Goal: Task Accomplishment & Management: Use online tool/utility

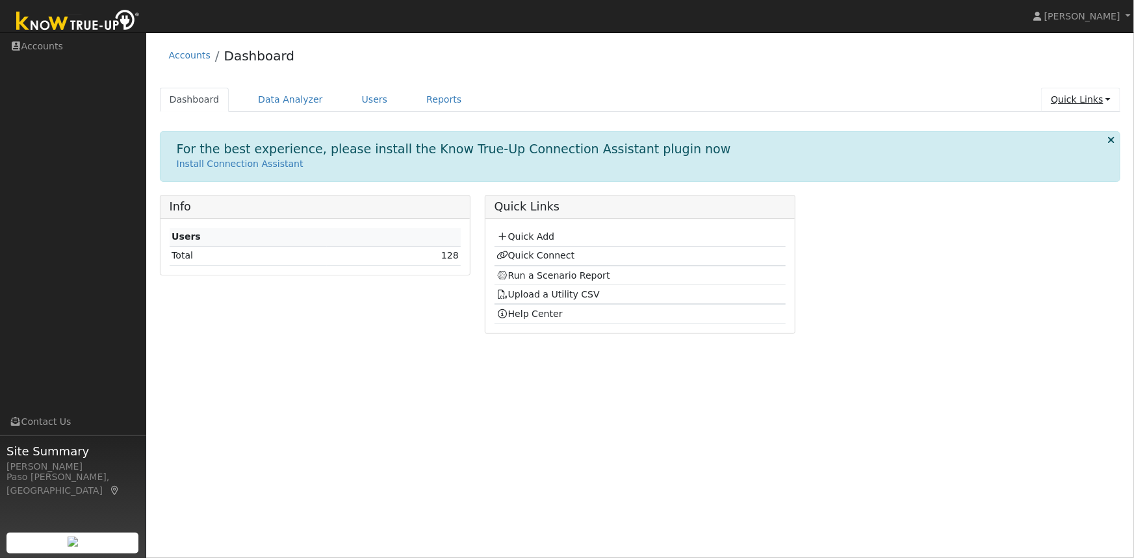
click at [1074, 103] on link "Quick Links" at bounding box center [1080, 100] width 79 height 24
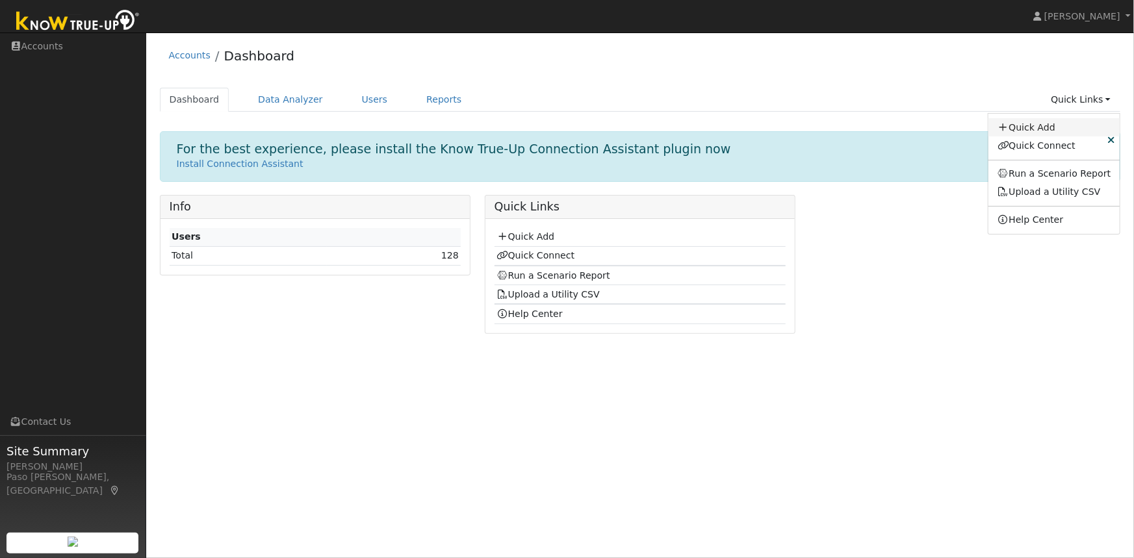
click at [1042, 129] on link "Quick Add" at bounding box center [1054, 127] width 132 height 18
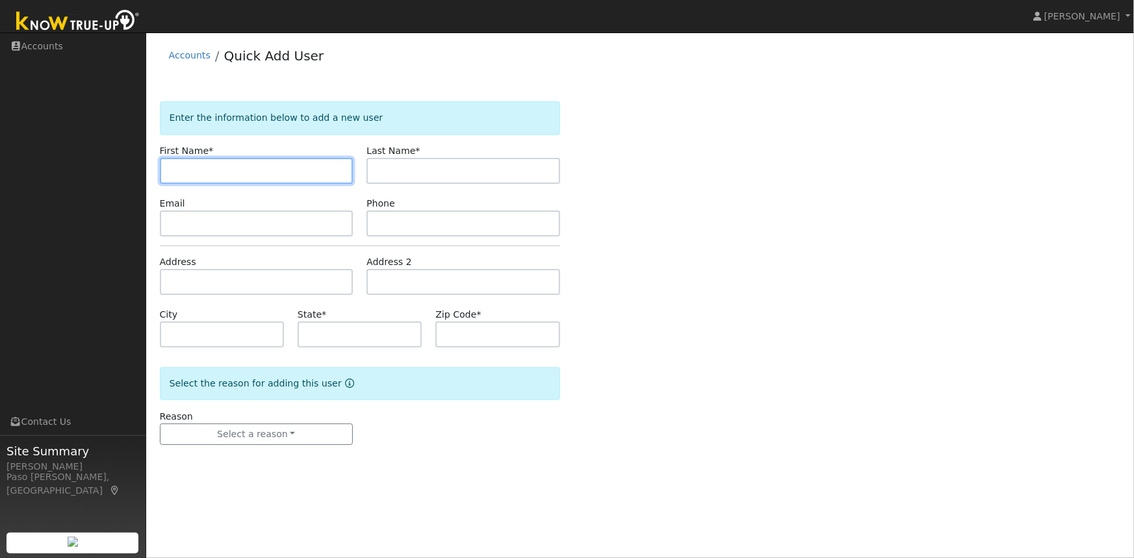
click at [194, 166] on input "text" at bounding box center [257, 171] width 194 height 26
paste input "[PERSON_NAME]"
drag, startPoint x: 212, startPoint y: 168, endPoint x: 240, endPoint y: 169, distance: 28.0
click at [240, 169] on input "[PERSON_NAME]" at bounding box center [257, 171] width 194 height 26
type input "[PERSON_NAME]"
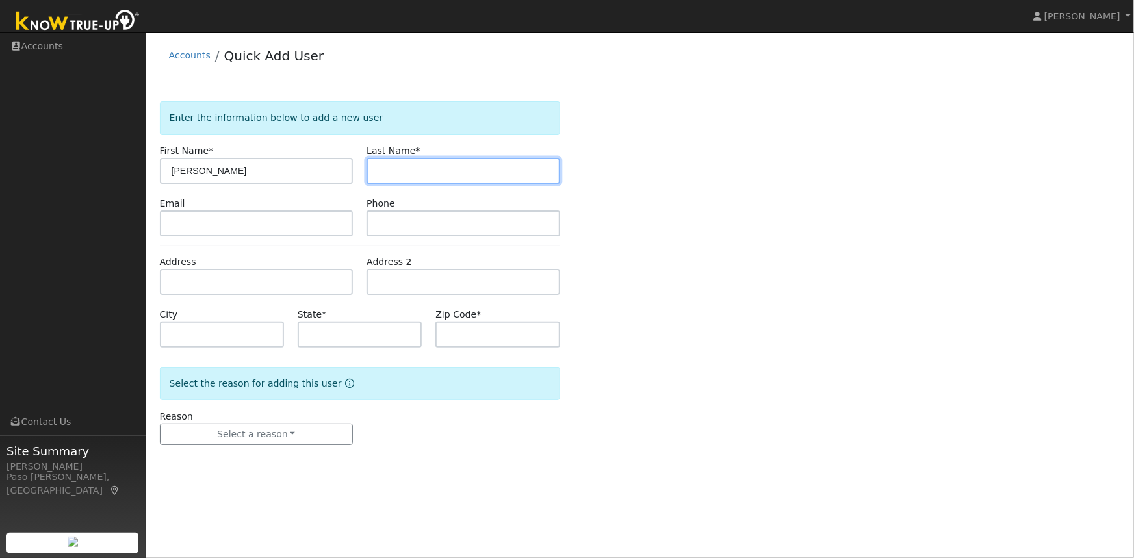
click at [416, 169] on input "text" at bounding box center [463, 171] width 194 height 26
paste input "Petesic"
type input "Petesic"
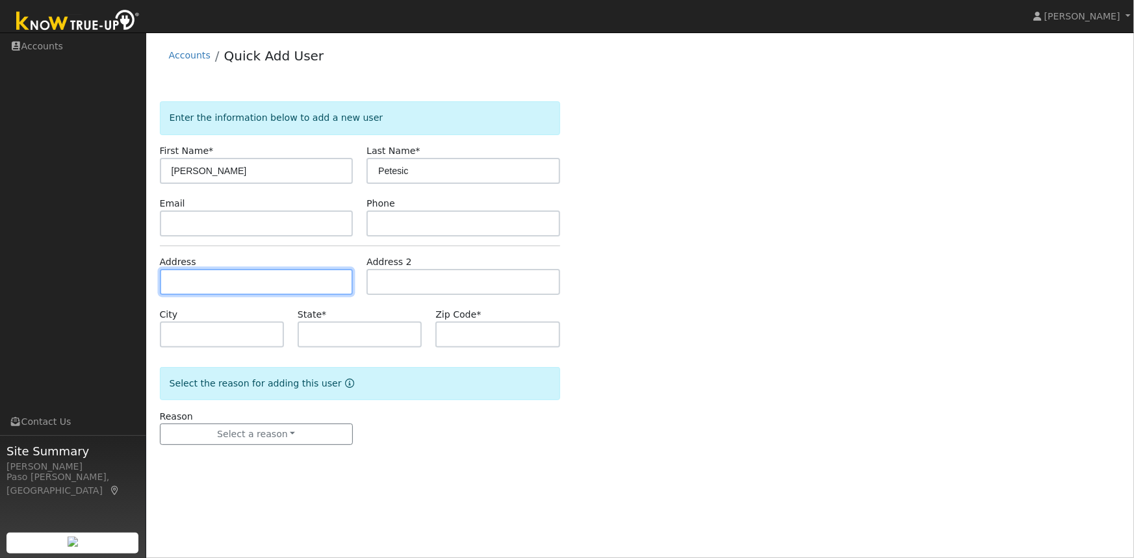
click at [174, 281] on input "text" at bounding box center [257, 282] width 194 height 26
paste input "10770 Santa Ana Road, Atascadero, California 93422"
type input "10770 Santa Ana Road"
type input "Atascadero"
type input "CA"
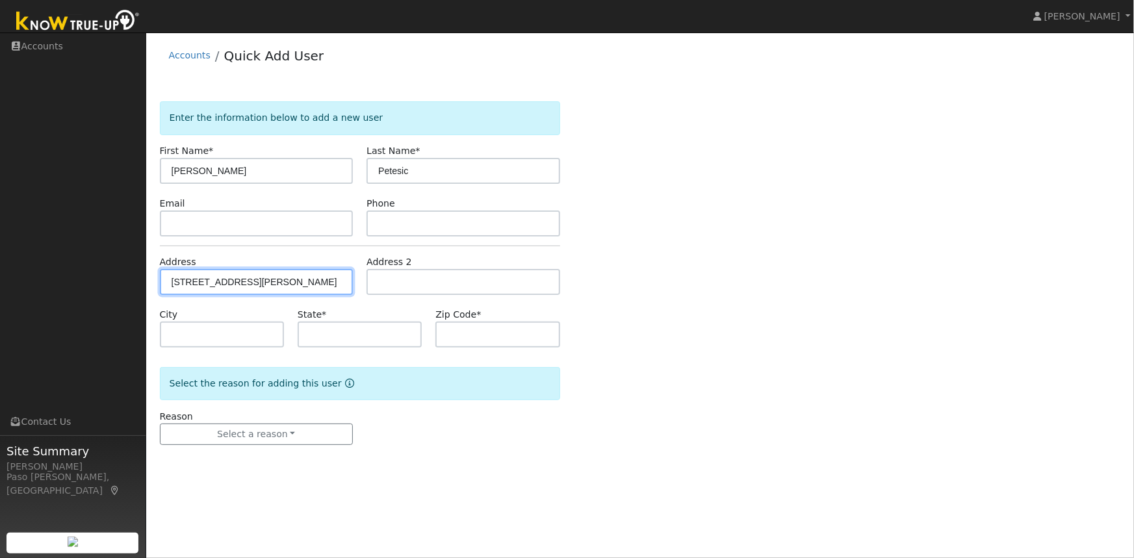
type input "93422"
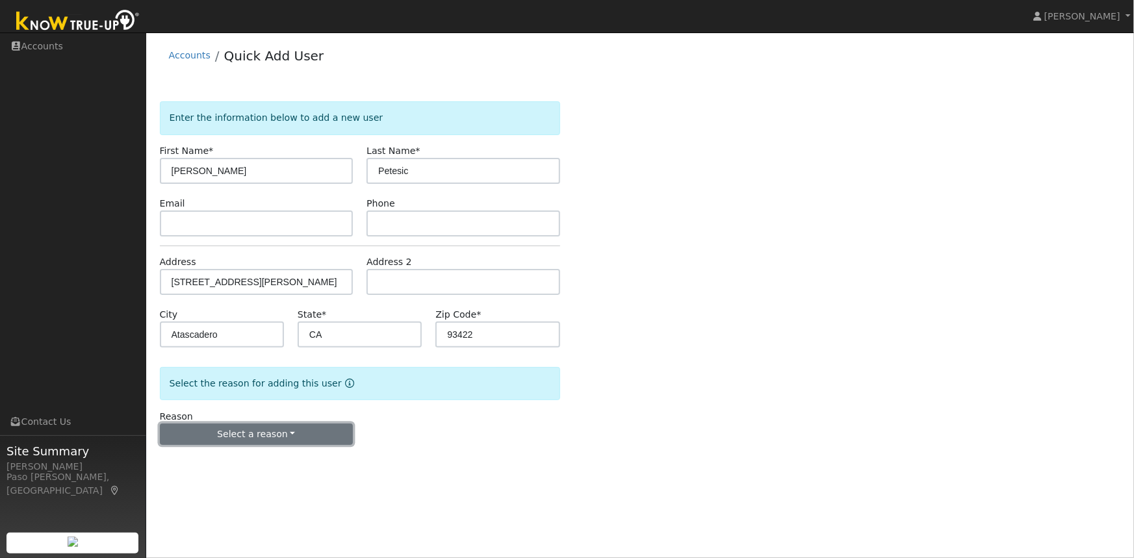
click at [226, 437] on button "Select a reason" at bounding box center [257, 435] width 194 height 22
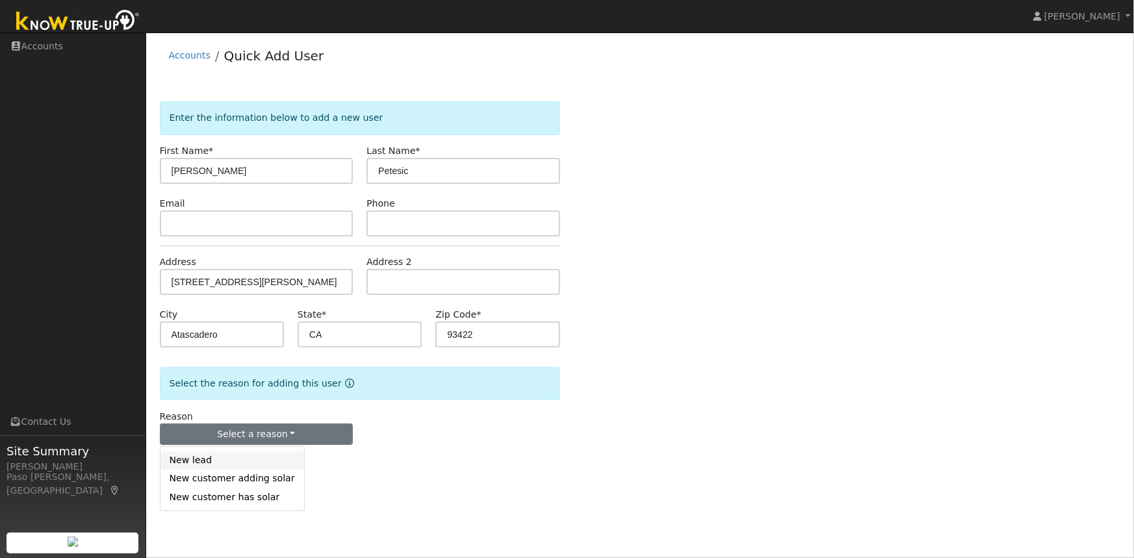
click at [197, 462] on link "New lead" at bounding box center [232, 460] width 144 height 18
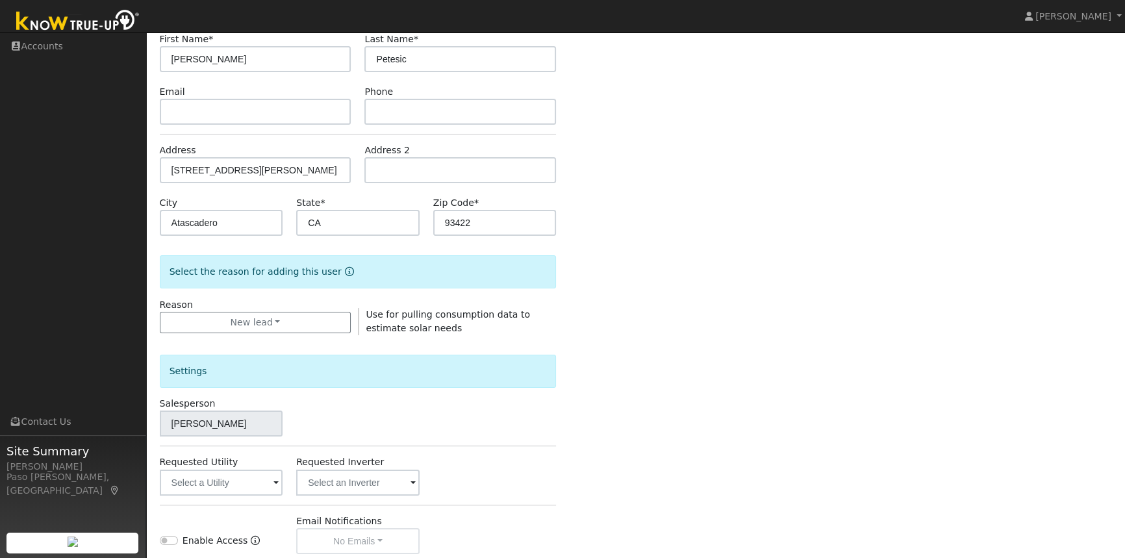
scroll to position [282, 0]
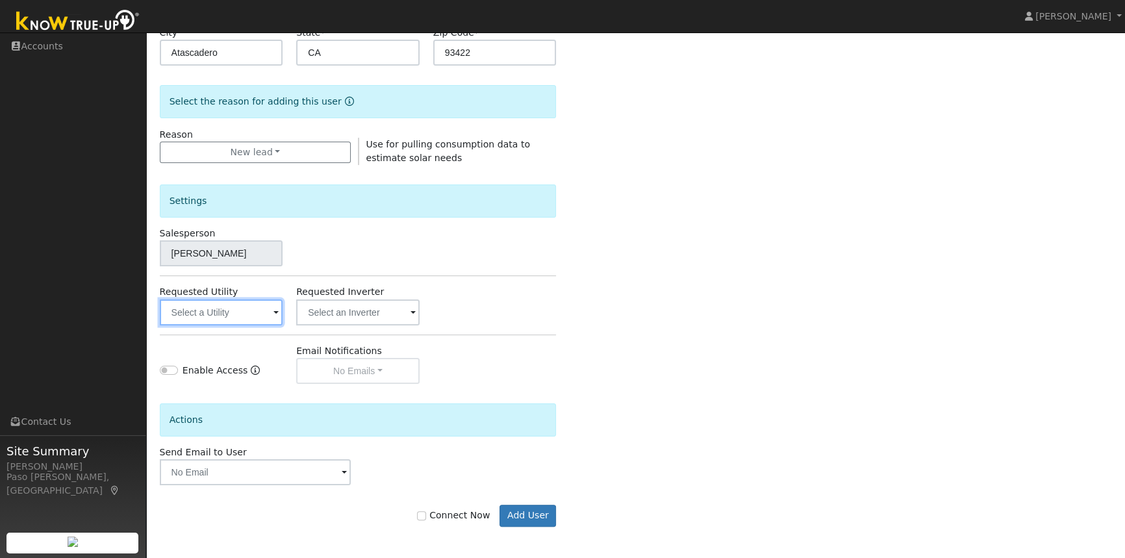
click at [226, 301] on input "text" at bounding box center [221, 312] width 123 height 26
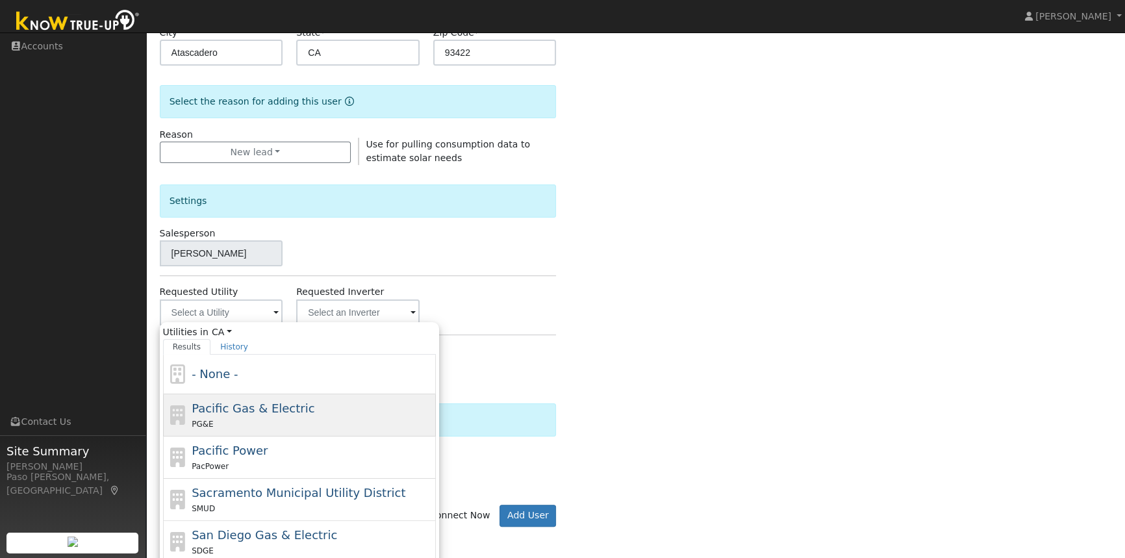
click at [231, 411] on span "Pacific Gas & Electric" at bounding box center [253, 408] width 123 height 14
type input "Pacific Gas & Electric"
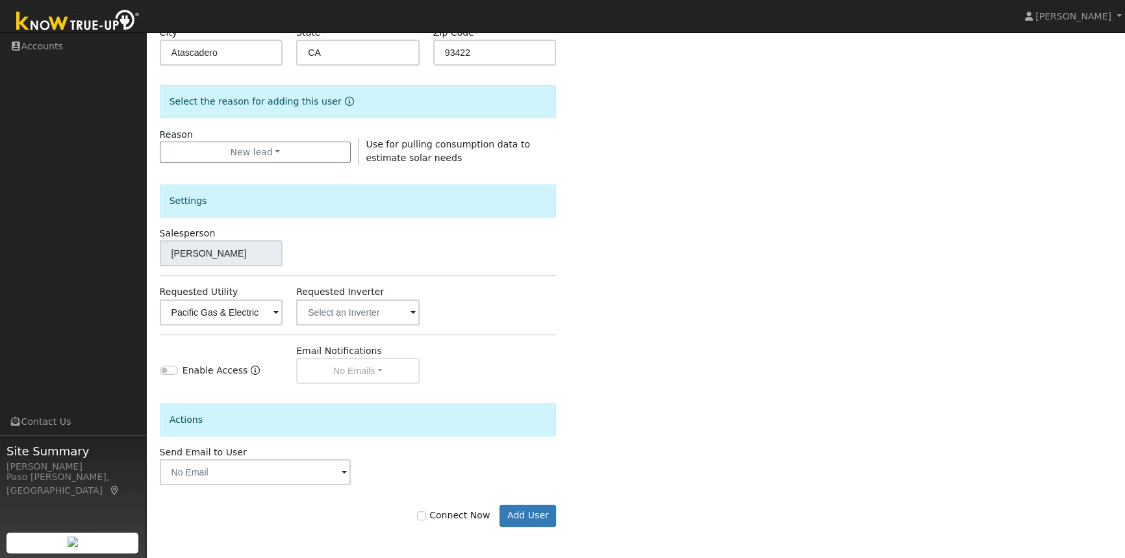
click at [742, 305] on div "Enter the information below to add a new user First Name * Benjamin Last Name *…" at bounding box center [636, 185] width 952 height 733
click at [426, 514] on input "Connect Now" at bounding box center [421, 515] width 9 height 9
checkbox input "true"
click at [533, 514] on button "Add User" at bounding box center [528, 516] width 57 height 22
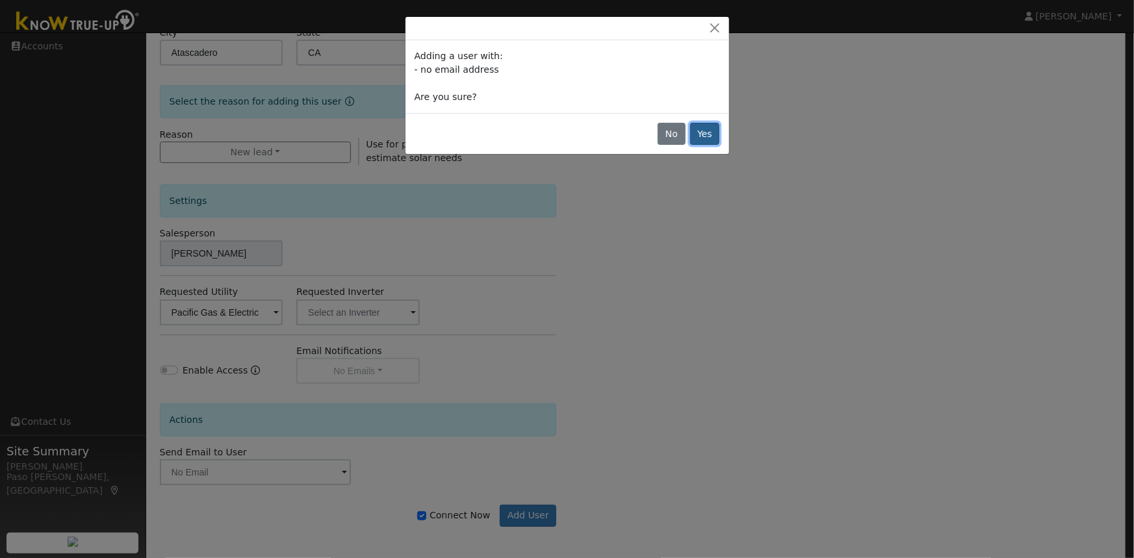
click at [707, 125] on button "Yes" at bounding box center [705, 134] width 30 height 22
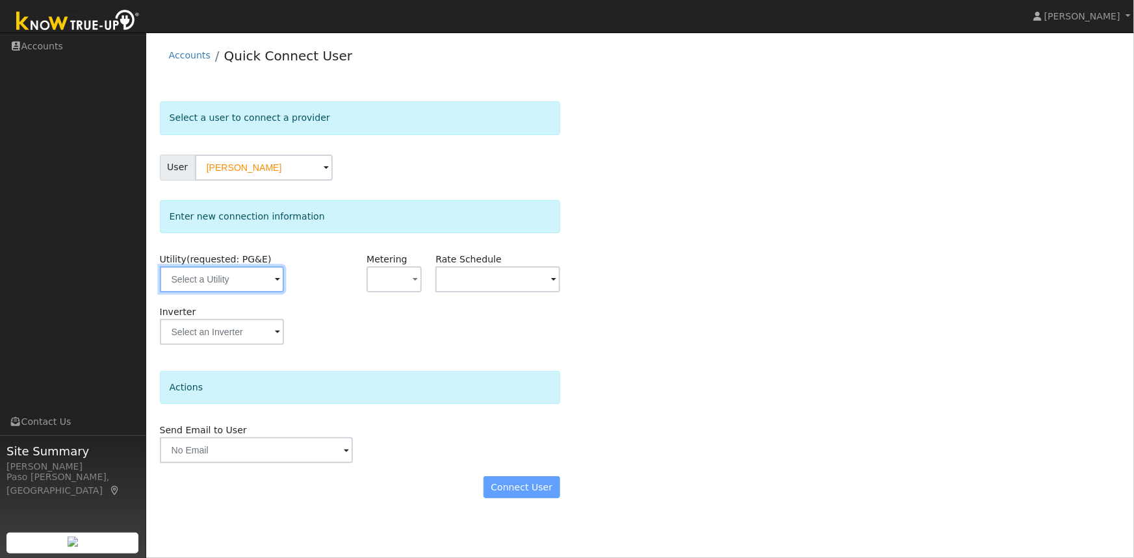
click at [230, 278] on input "text" at bounding box center [222, 279] width 124 height 26
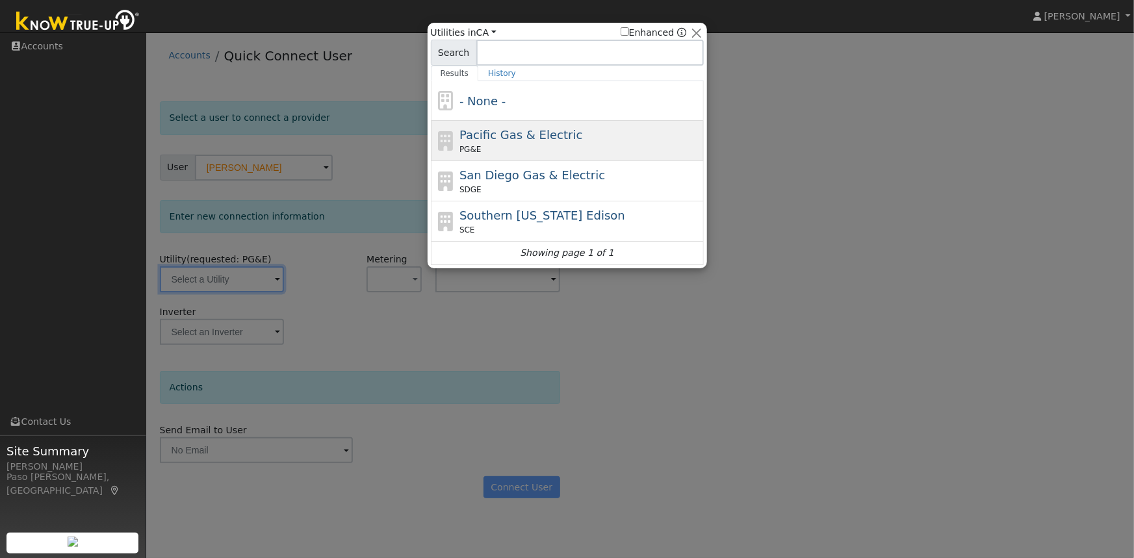
click at [500, 138] on span "Pacific Gas & Electric" at bounding box center [520, 135] width 123 height 14
type input "PG&E"
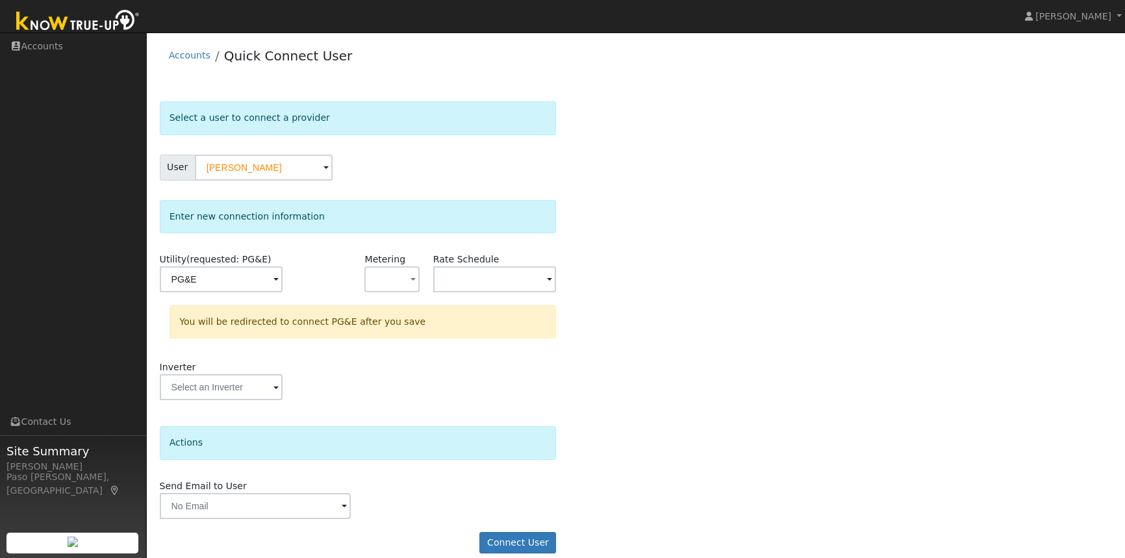
scroll to position [14, 0]
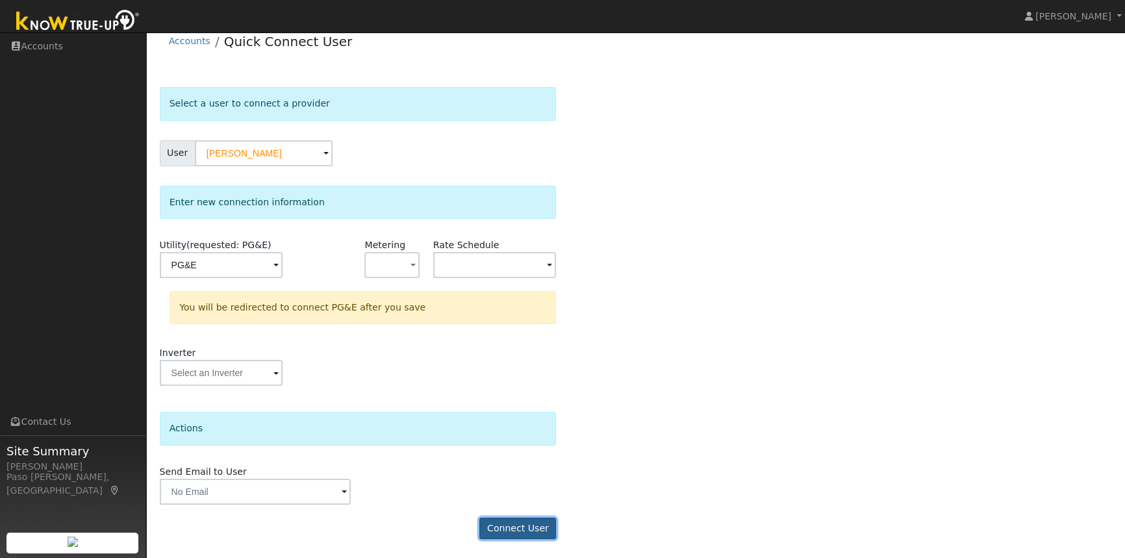
click at [520, 527] on button "Connect User" at bounding box center [517, 529] width 77 height 22
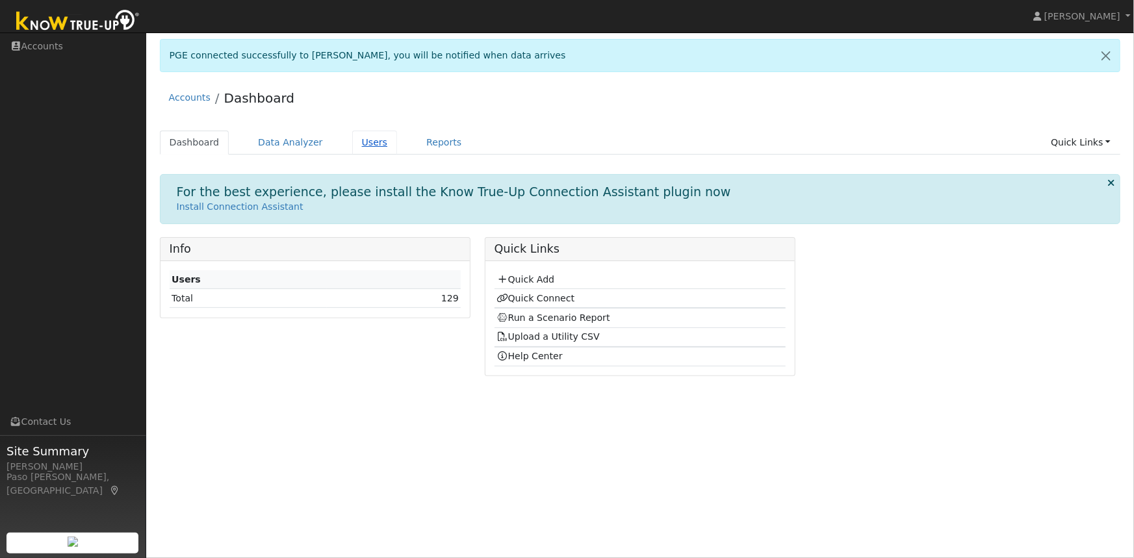
click at [353, 142] on link "Users" at bounding box center [374, 143] width 45 height 24
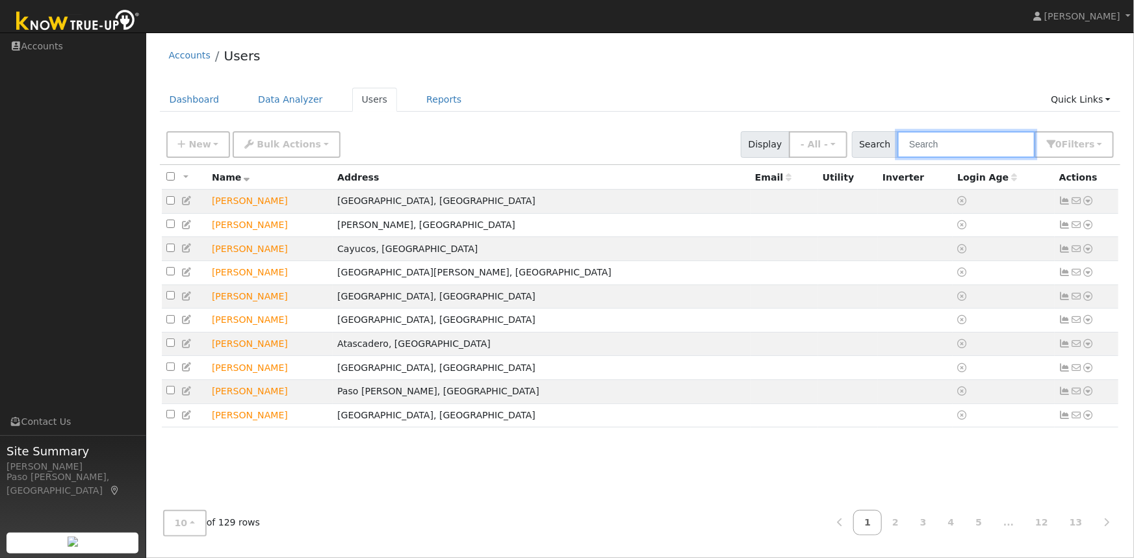
click at [941, 149] on input "text" at bounding box center [966, 144] width 138 height 27
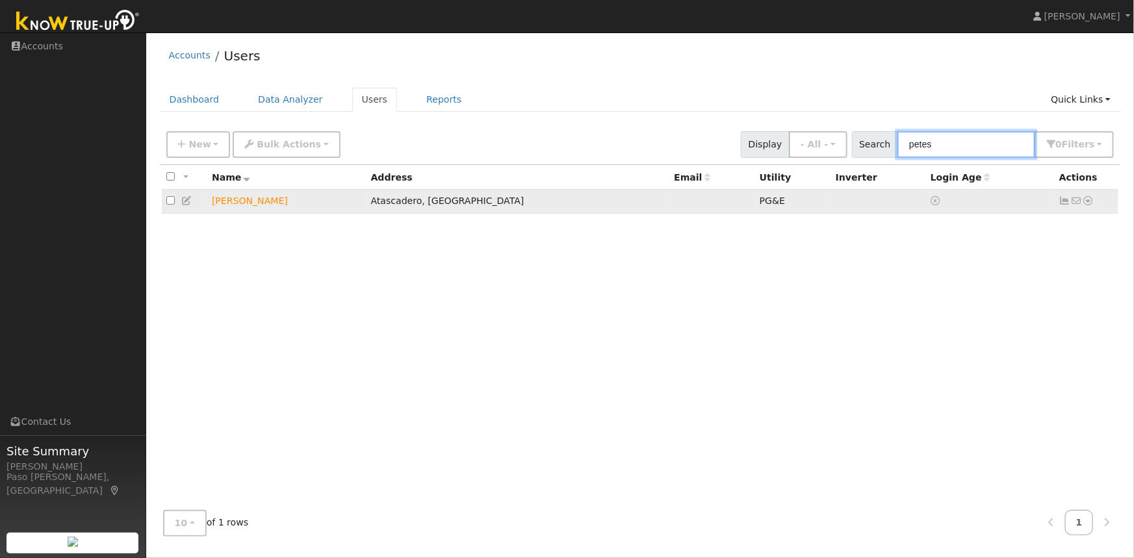
type input "petes"
click at [1086, 203] on icon at bounding box center [1088, 200] width 12 height 9
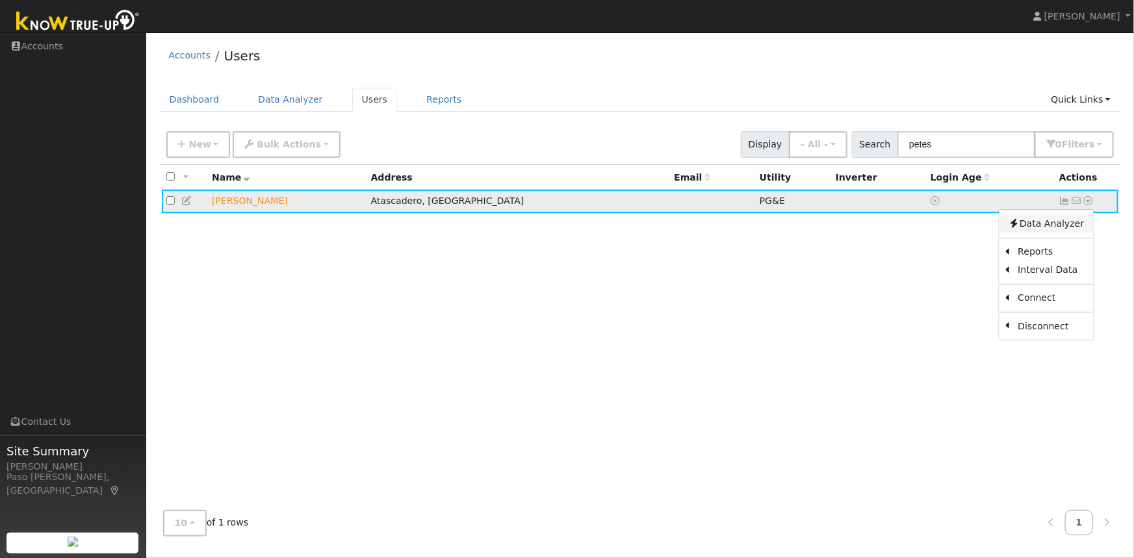
click at [1042, 231] on link "Data Analyzer" at bounding box center [1045, 223] width 94 height 18
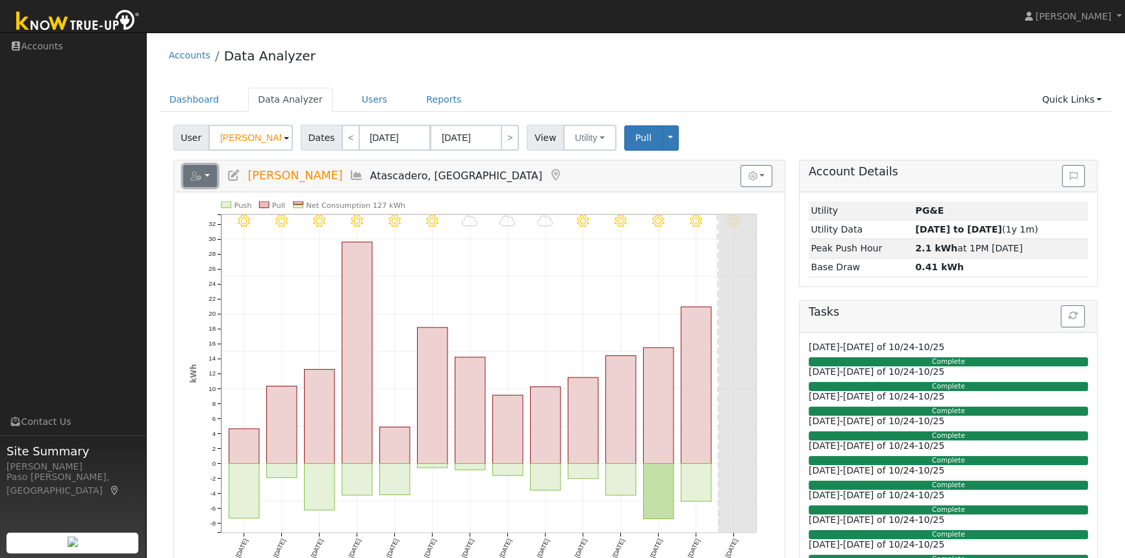
click at [205, 179] on button "button" at bounding box center [200, 176] width 34 height 22
click at [0, 0] on link "Scenario" at bounding box center [0, 0] width 0 height 0
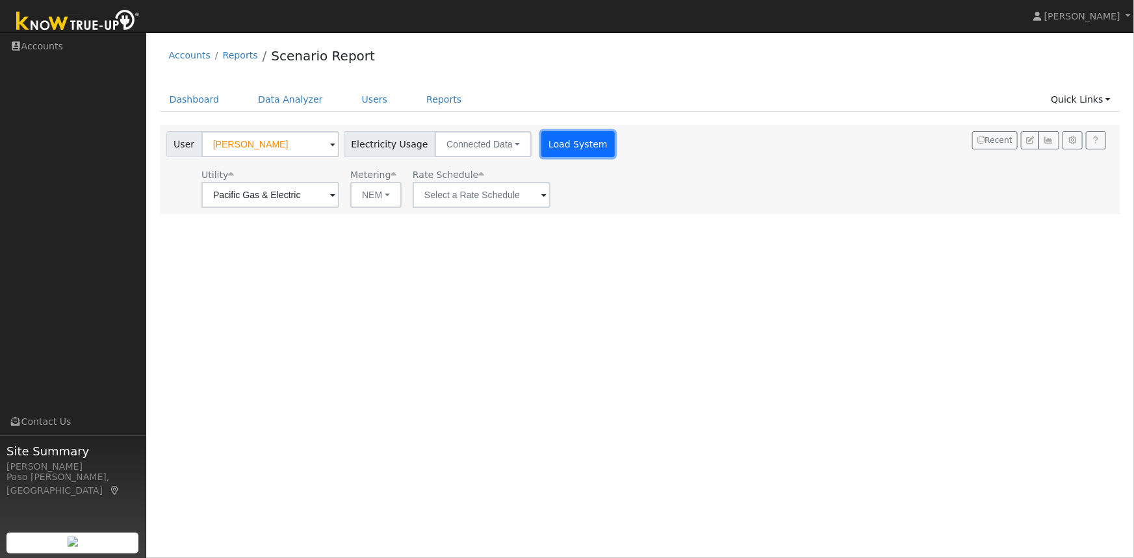
click at [584, 146] on button "Load System" at bounding box center [578, 144] width 74 height 26
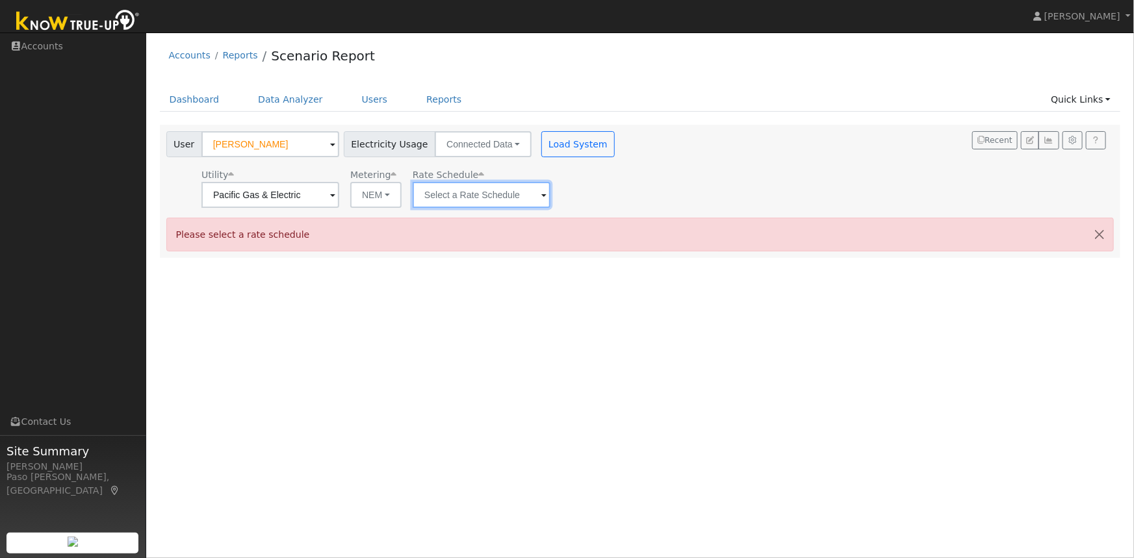
click at [495, 195] on input "text" at bounding box center [481, 195] width 138 height 26
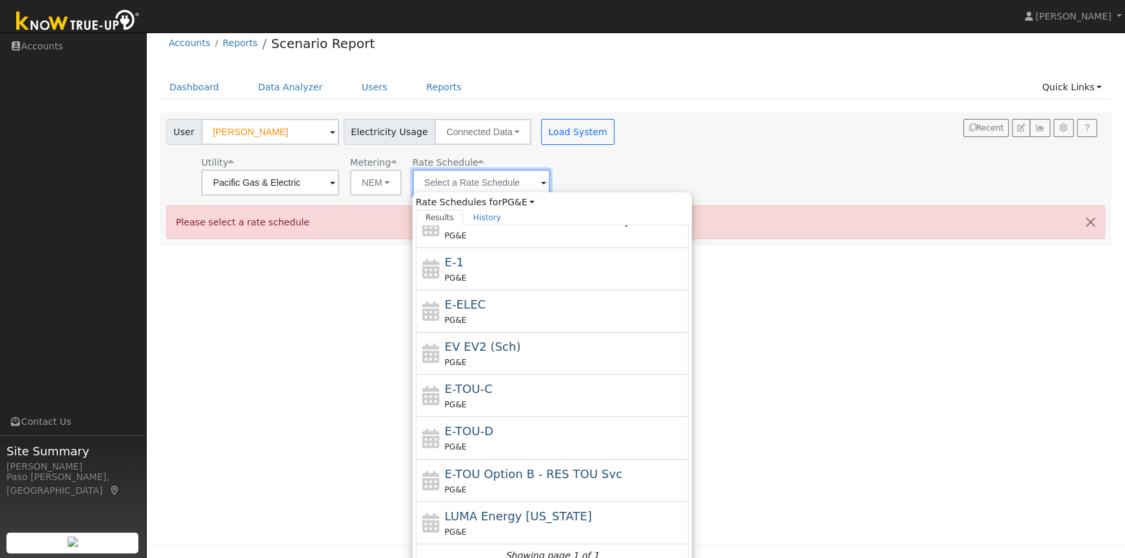
scroll to position [23, 0]
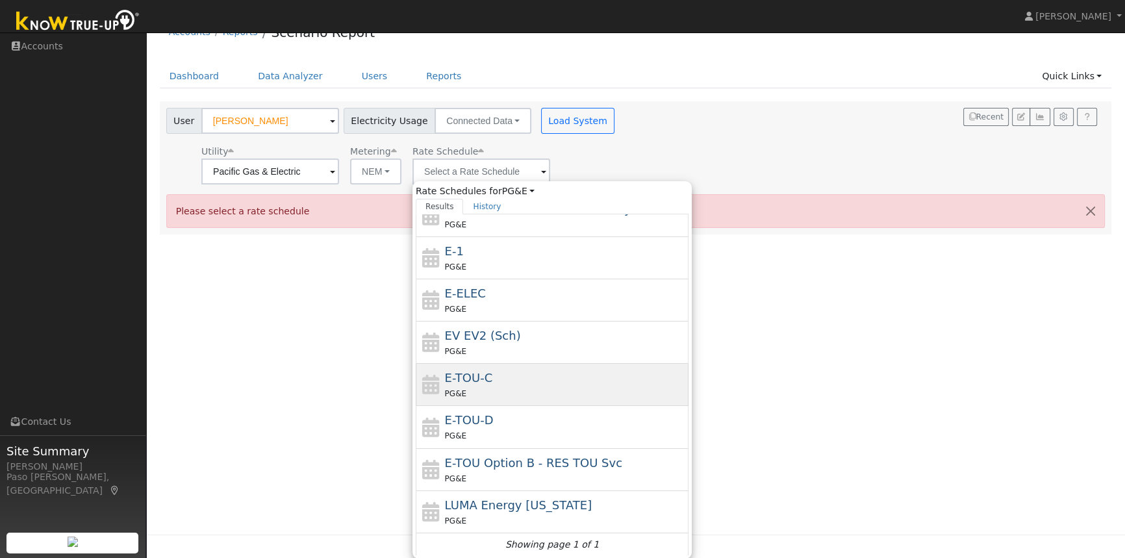
click at [509, 379] on div "E-TOU-C PG&E" at bounding box center [565, 384] width 241 height 31
type input "E-TOU-C"
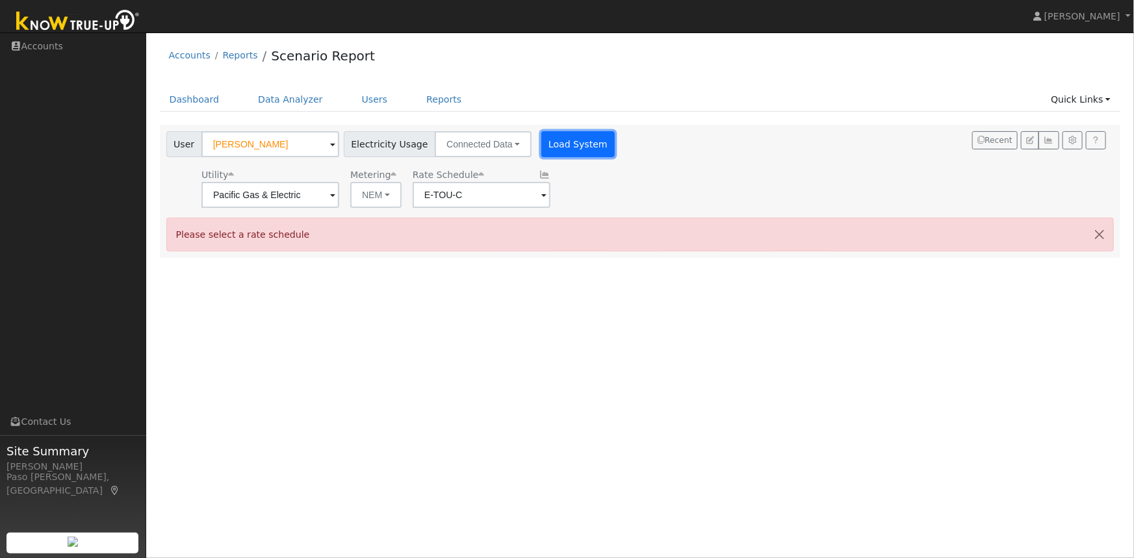
click at [561, 150] on button "Load System" at bounding box center [578, 144] width 74 height 26
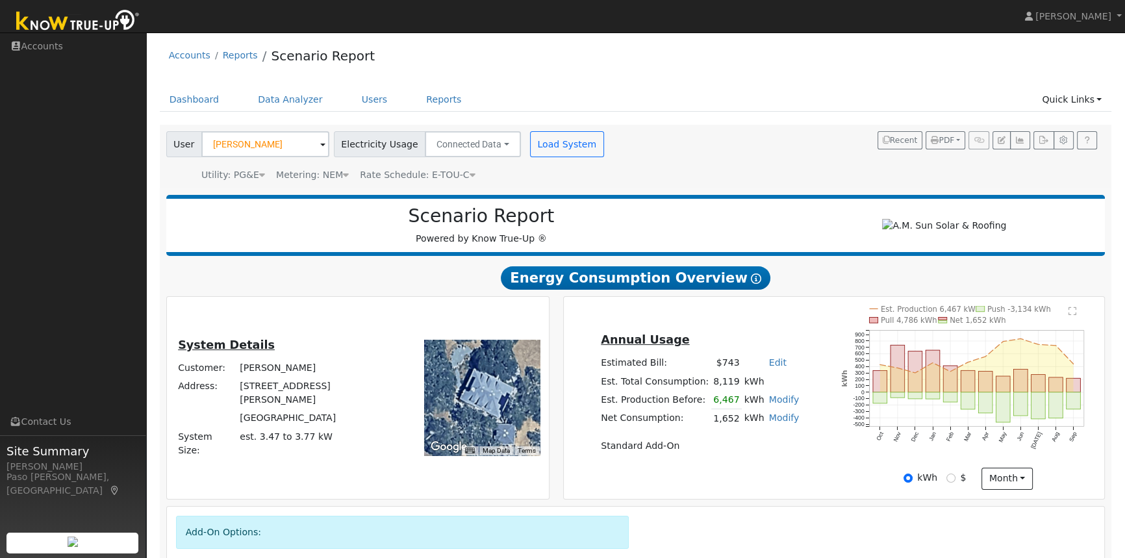
scroll to position [58, 0]
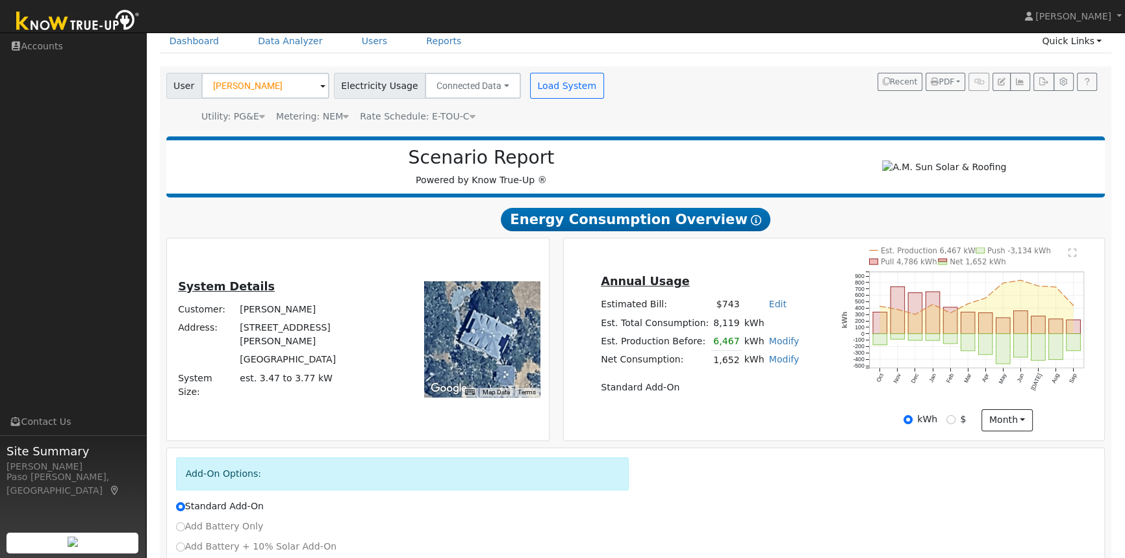
click at [774, 344] on link "Modify" at bounding box center [784, 341] width 31 height 10
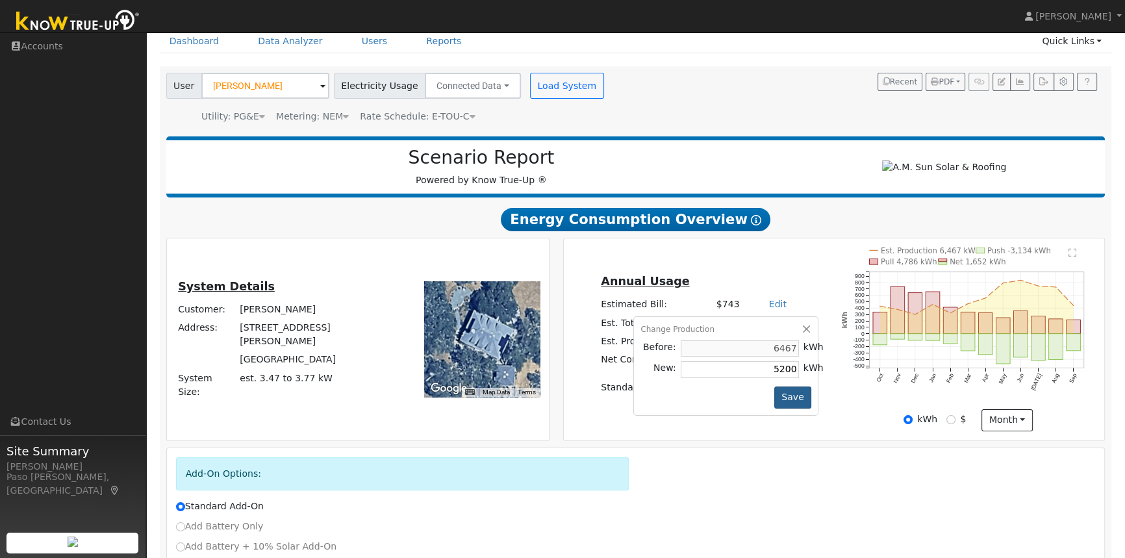
type input "5200"
click at [796, 401] on button "Save" at bounding box center [793, 398] width 38 height 22
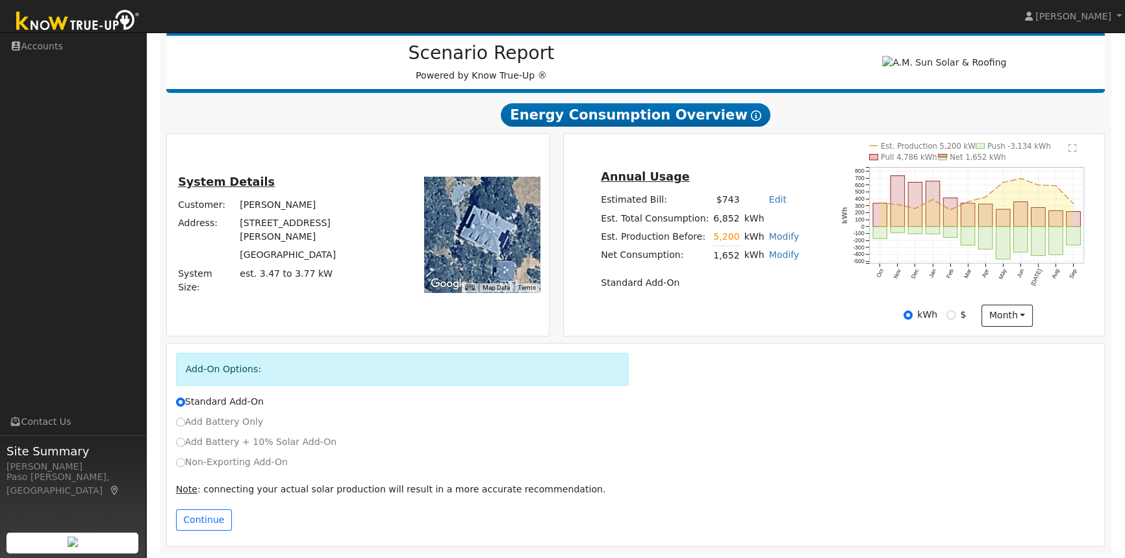
scroll to position [169, 0]
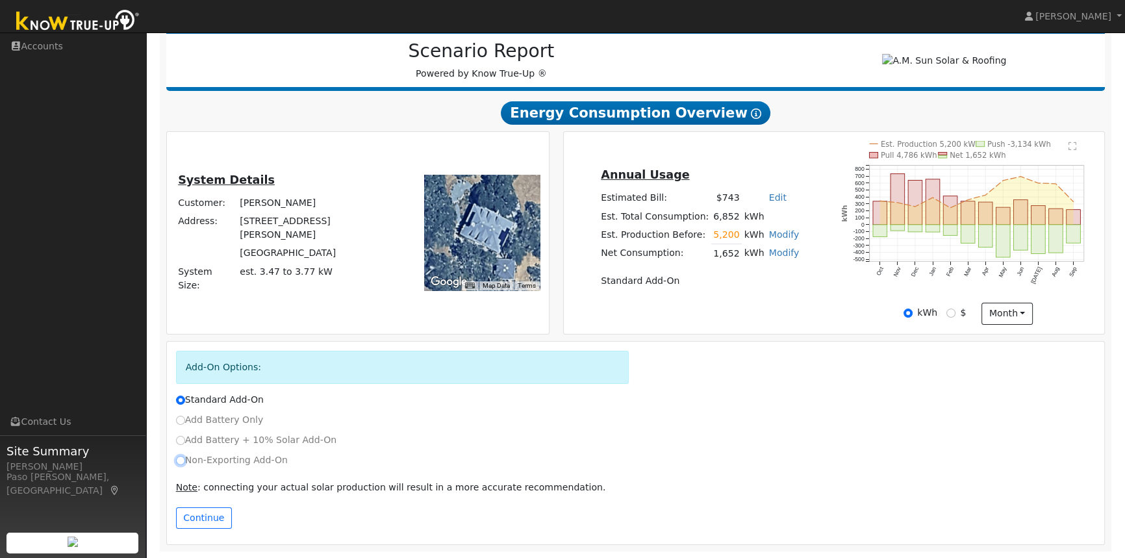
click at [179, 461] on input "Non-Exporting Add-On" at bounding box center [180, 460] width 9 height 9
radio input "true"
radio input "false"
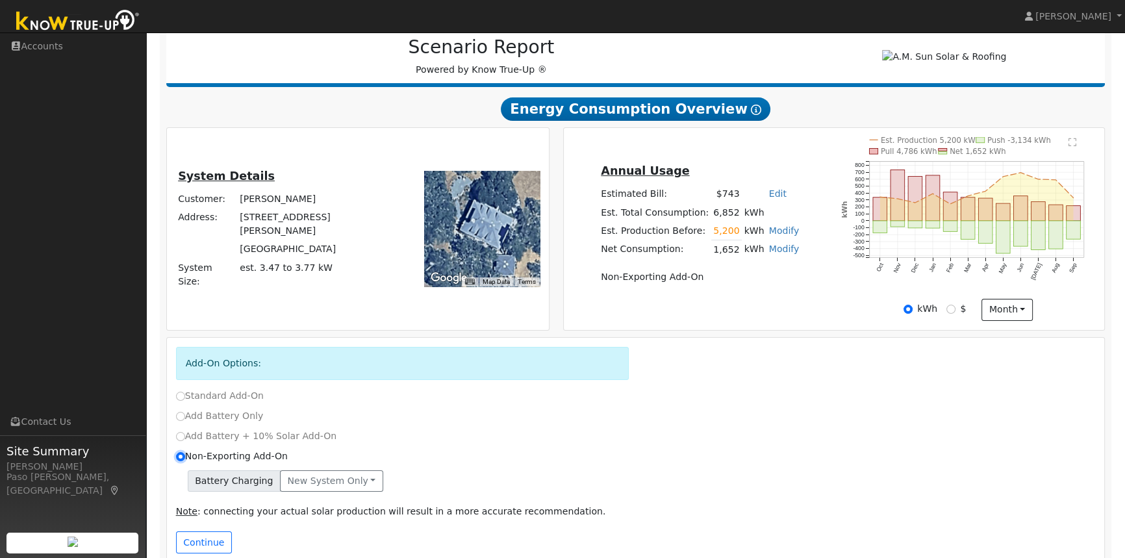
scroll to position [197, 0]
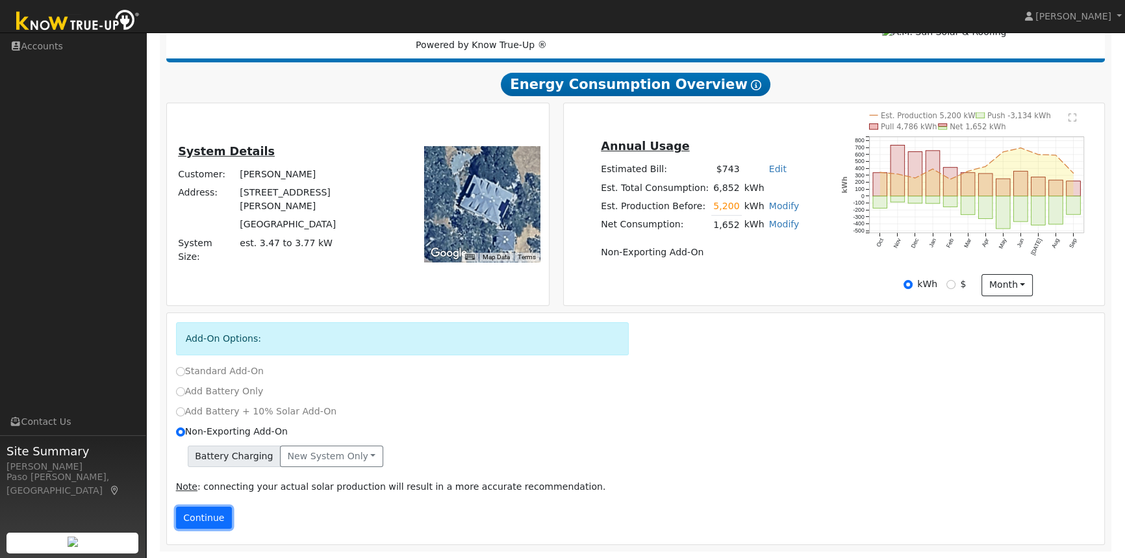
click at [201, 519] on button "Continue" at bounding box center [204, 518] width 56 height 22
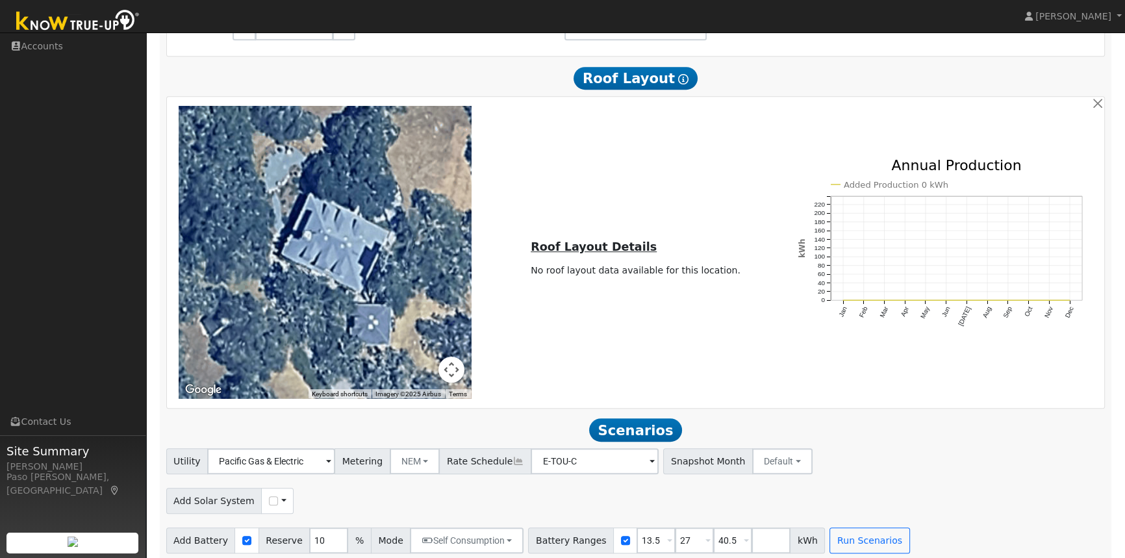
scroll to position [915, 0]
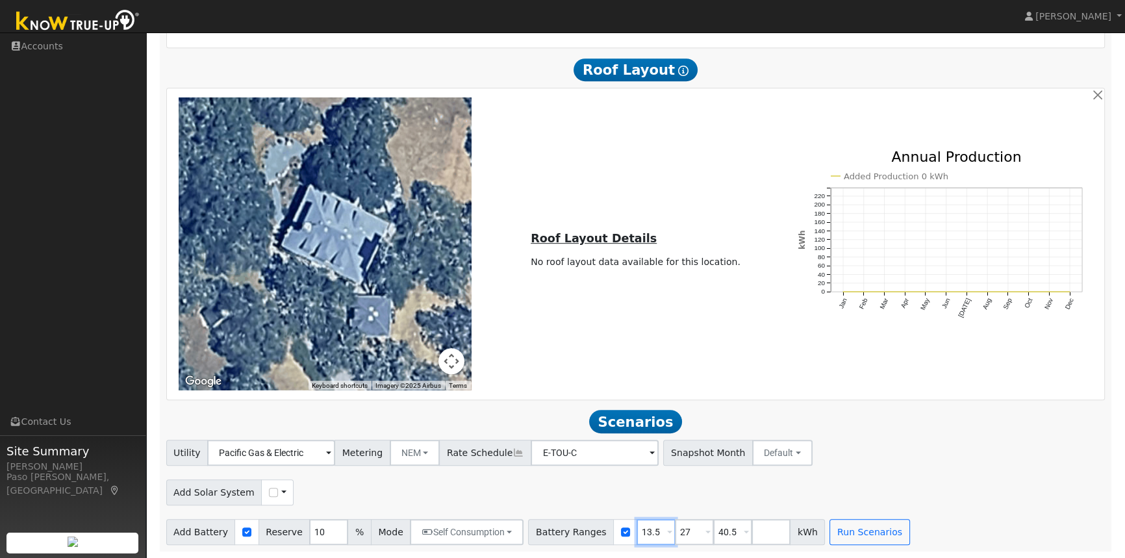
click at [640, 531] on input "13.5" at bounding box center [656, 532] width 39 height 26
drag, startPoint x: 640, startPoint y: 531, endPoint x: 614, endPoint y: 530, distance: 26.6
click at [637, 530] on input "13.5" at bounding box center [656, 532] width 39 height 26
type input "0"
drag, startPoint x: 672, startPoint y: 534, endPoint x: 650, endPoint y: 524, distance: 24.4
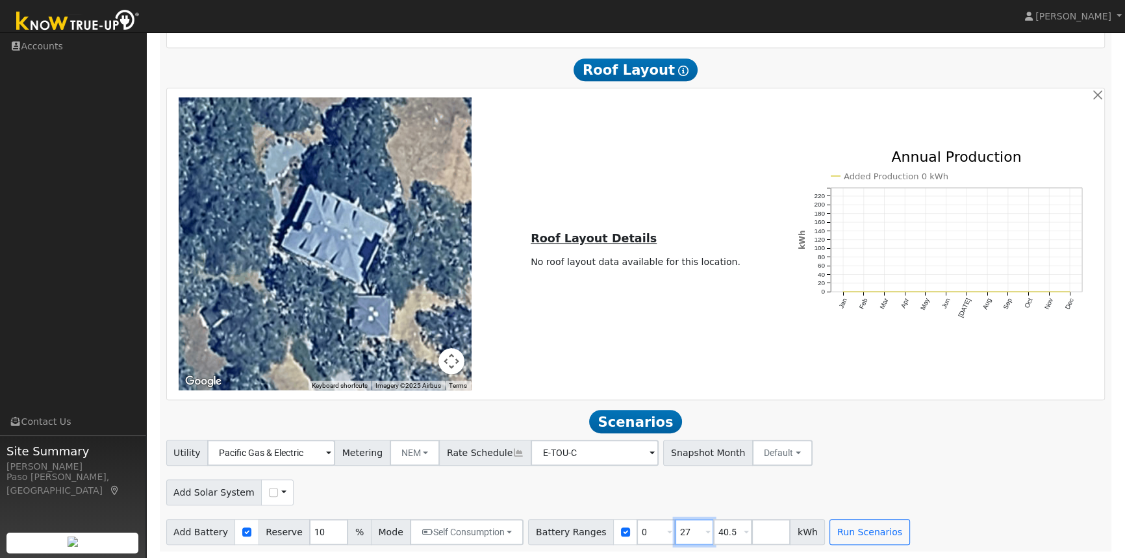
click at [675, 533] on input "27" at bounding box center [694, 532] width 39 height 26
type input "13.5"
drag, startPoint x: 716, startPoint y: 529, endPoint x: 691, endPoint y: 528, distance: 25.4
click at [713, 528] on input "40.5" at bounding box center [732, 532] width 39 height 26
type input "27"
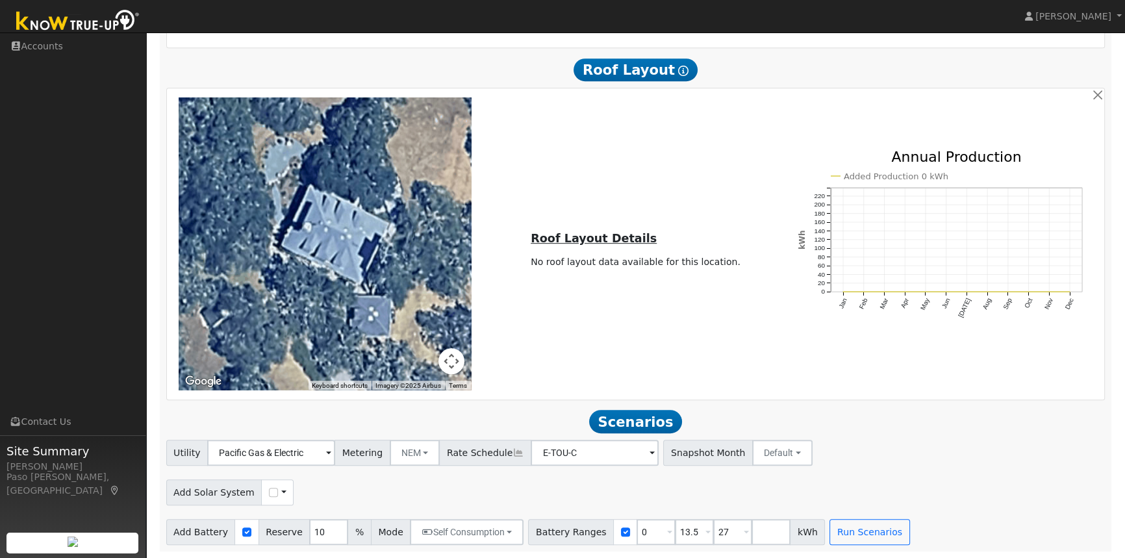
click at [809, 459] on div "Utility Pacific Gas & Electric Metering NEM NEM NBT Rate Schedule E-TOU-C - Non…" at bounding box center [636, 450] width 944 height 31
click at [269, 490] on input "checkbox" at bounding box center [273, 492] width 9 height 9
checkbox input "true"
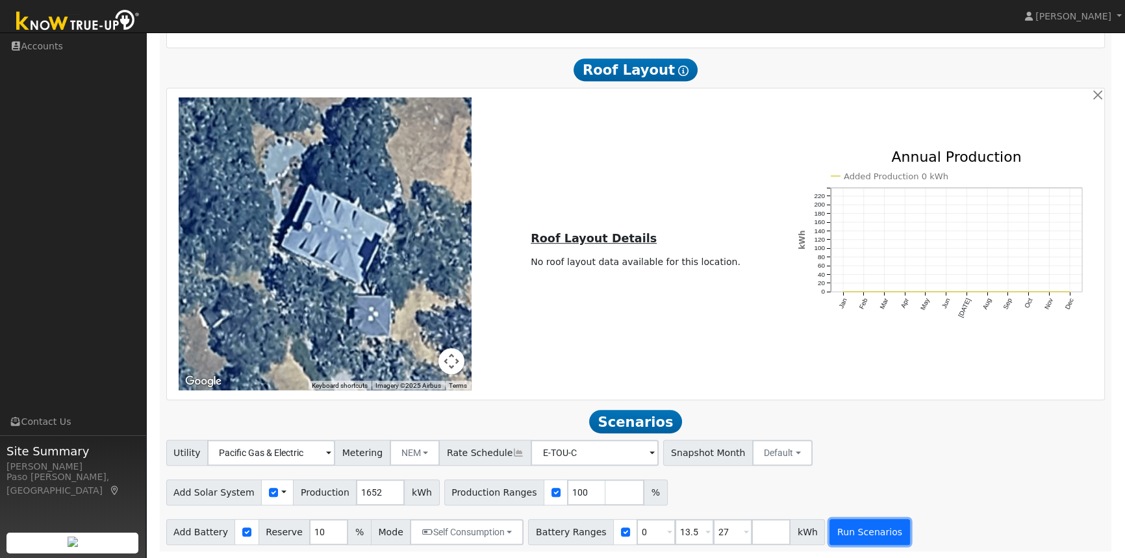
click at [841, 532] on button "Run Scenarios" at bounding box center [870, 532] width 80 height 26
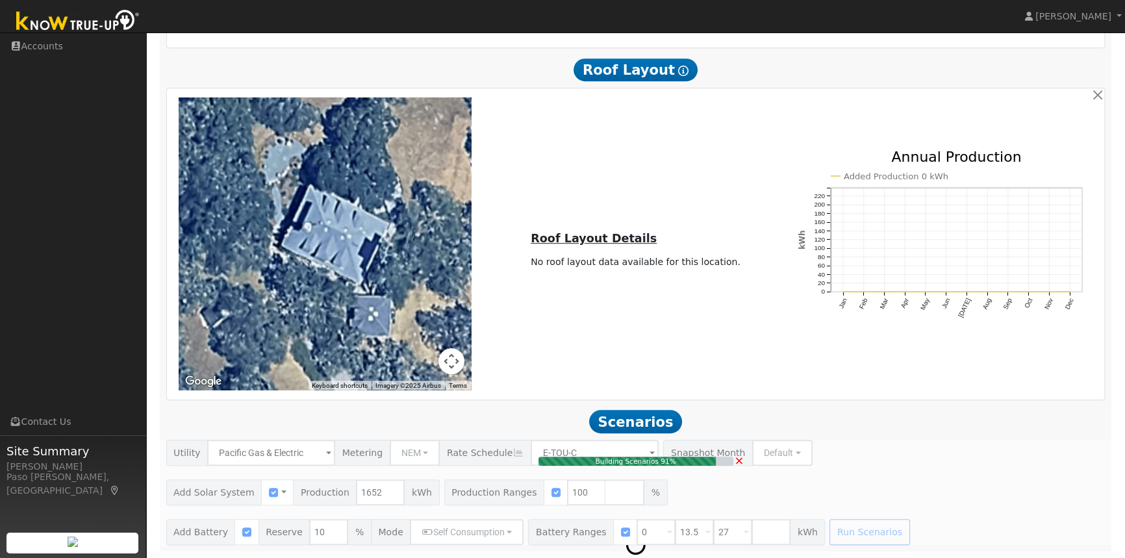
type input "1.1"
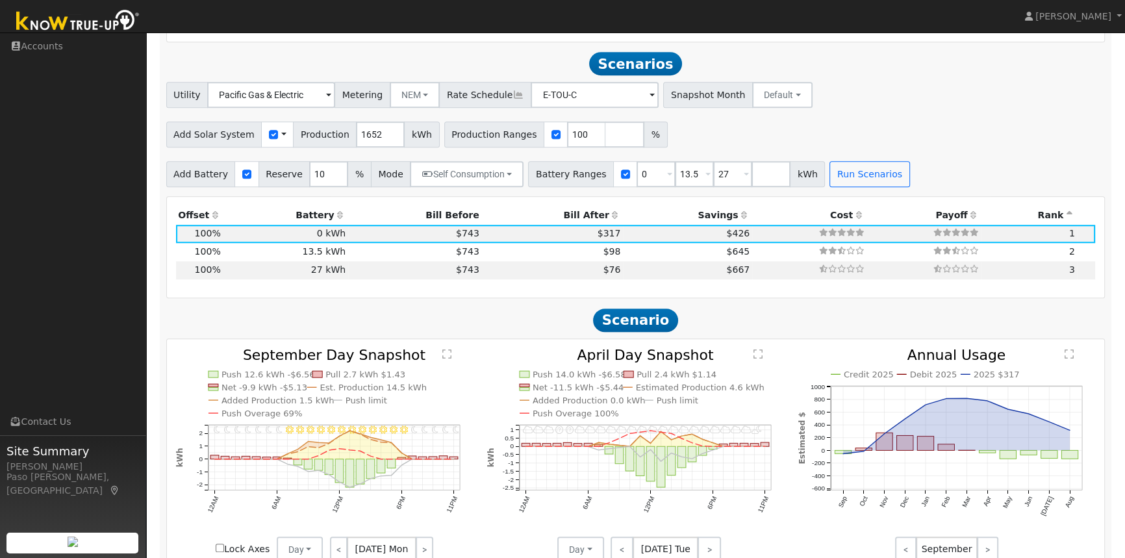
scroll to position [1284, 0]
